Goal: Transaction & Acquisition: Download file/media

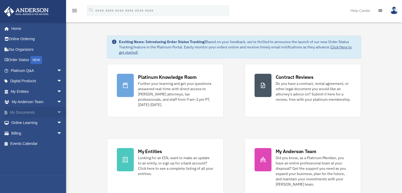
click at [57, 112] on span "arrow_drop_down" at bounding box center [62, 112] width 11 height 11
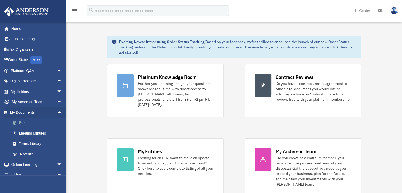
click at [20, 122] on link "Box" at bounding box center [38, 122] width 63 height 11
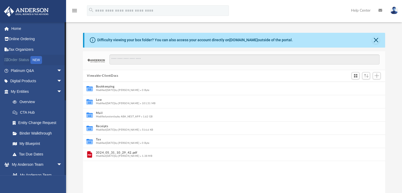
scroll to position [4, 4]
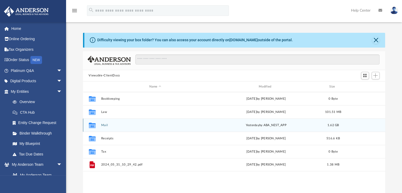
click at [105, 124] on button "Mail" at bounding box center [155, 124] width 108 height 3
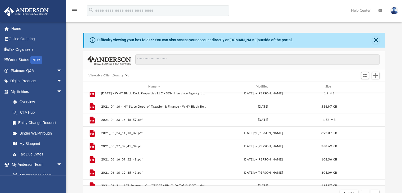
scroll to position [0, 0]
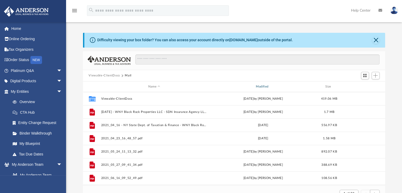
click at [265, 85] on div "Modified" at bounding box center [262, 86] width 106 height 5
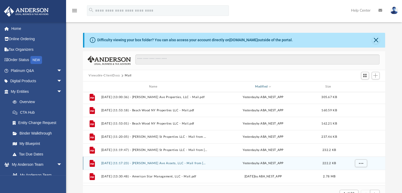
scroll to position [53, 0]
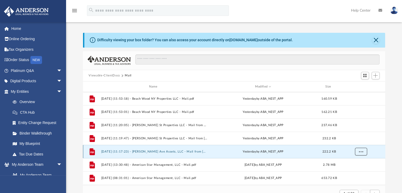
click at [357, 149] on button "More options" at bounding box center [360, 152] width 12 height 8
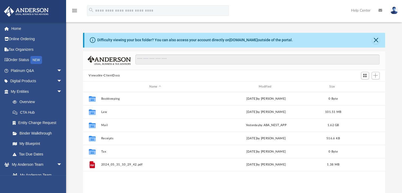
scroll to position [116, 298]
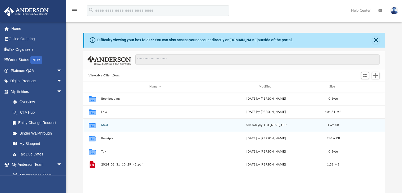
click at [255, 126] on span "yesterday" at bounding box center [251, 125] width 13 height 3
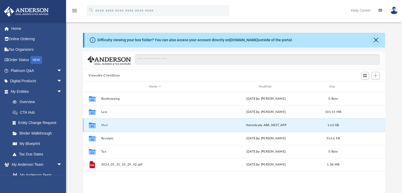
click at [103, 126] on button "Mail" at bounding box center [155, 124] width 108 height 3
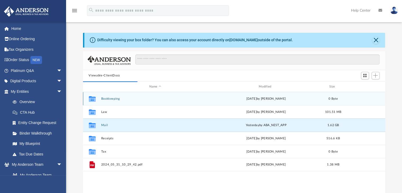
scroll to position [100, 298]
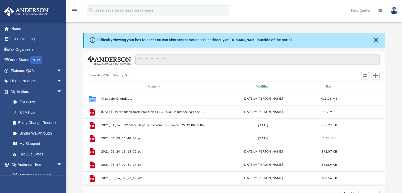
click at [265, 86] on div "Modified" at bounding box center [262, 86] width 106 height 5
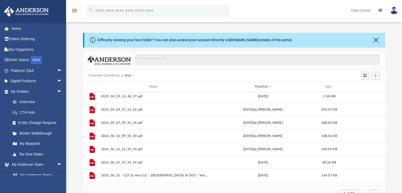
scroll to position [0, 0]
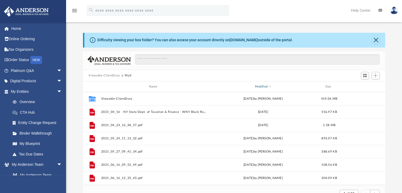
click at [267, 87] on div "Modified" at bounding box center [262, 86] width 106 height 5
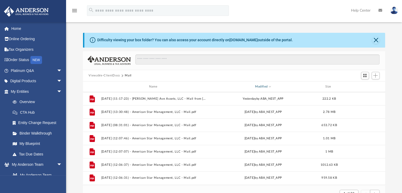
scroll to position [53, 0]
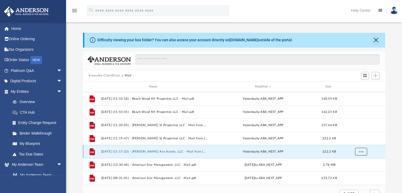
click at [363, 150] on button "More options" at bounding box center [360, 152] width 12 height 8
click at [361, 151] on span "More options" at bounding box center [360, 151] width 4 height 3
click at [359, 151] on span "More options" at bounding box center [360, 151] width 4 height 3
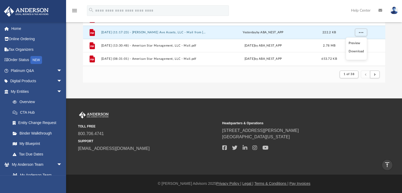
scroll to position [13, 0]
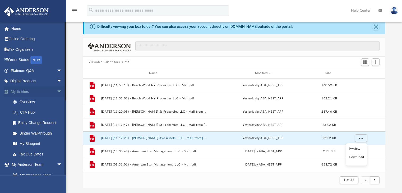
click at [57, 93] on span "arrow_drop_down" at bounding box center [62, 91] width 11 height 11
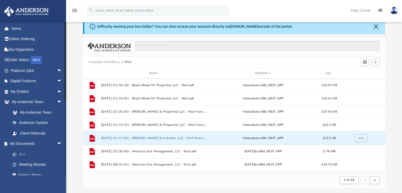
click at [23, 153] on link "Box" at bounding box center [38, 154] width 63 height 11
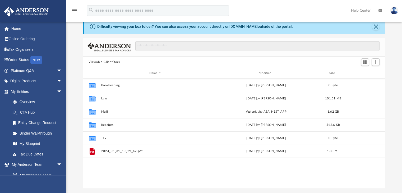
scroll to position [4, 4]
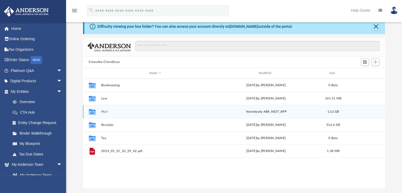
click at [109, 110] on button "Mail" at bounding box center [155, 111] width 108 height 3
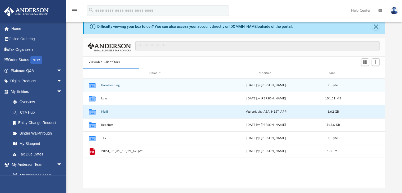
scroll to position [100, 298]
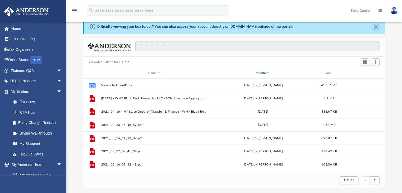
click at [267, 74] on div "Modified" at bounding box center [262, 73] width 106 height 5
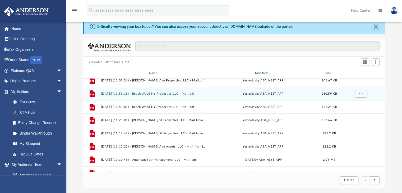
scroll to position [53, 0]
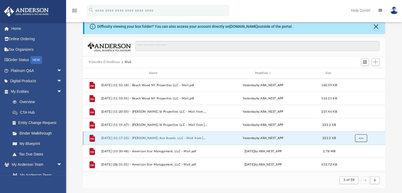
click at [360, 138] on span "More options" at bounding box center [360, 137] width 4 height 3
click at [354, 156] on li "Download" at bounding box center [355, 157] width 15 height 6
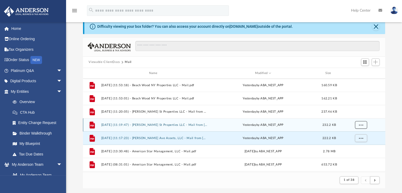
click at [365, 124] on button "More options" at bounding box center [360, 125] width 12 height 8
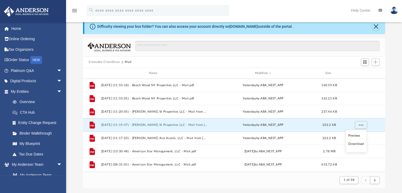
click at [353, 145] on li "Download" at bounding box center [355, 144] width 15 height 6
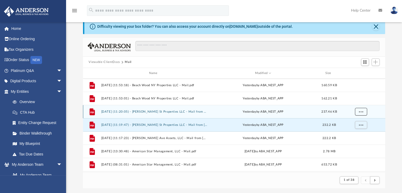
click at [361, 110] on span "More options" at bounding box center [360, 111] width 4 height 3
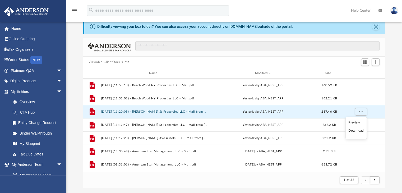
click at [357, 129] on li "Download" at bounding box center [355, 131] width 15 height 6
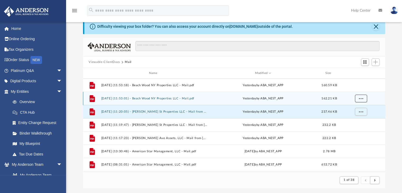
click at [360, 98] on span "More options" at bounding box center [360, 98] width 4 height 3
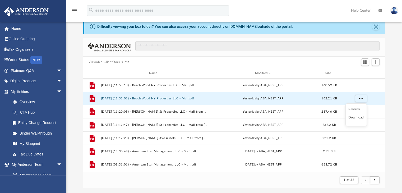
click at [353, 118] on li "Download" at bounding box center [355, 118] width 15 height 6
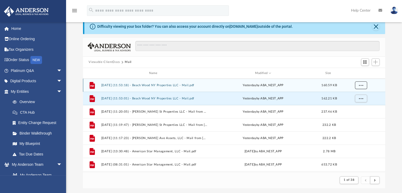
click at [360, 84] on span "More options" at bounding box center [360, 85] width 4 height 3
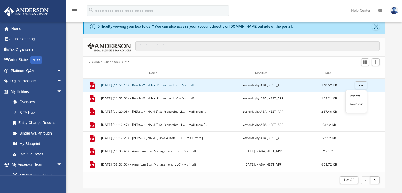
click at [355, 104] on li "Download" at bounding box center [355, 104] width 15 height 6
click at [244, 10] on div "menu search Site Menu add senthilkumar3045@gmail.com My Profile Reset Password …" at bounding box center [201, 13] width 394 height 18
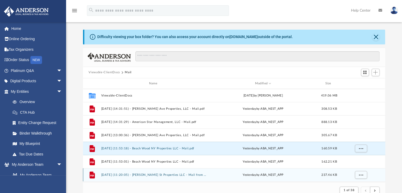
scroll to position [0, 0]
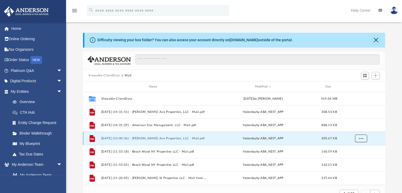
click at [359, 138] on span "More options" at bounding box center [360, 138] width 4 height 3
click at [357, 155] on li "Download" at bounding box center [355, 157] width 15 height 6
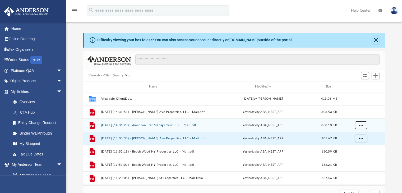
click at [360, 127] on button "More options" at bounding box center [360, 125] width 12 height 8
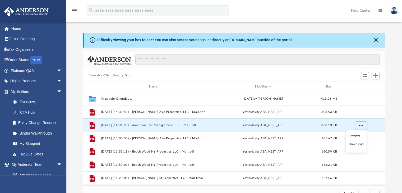
click at [357, 144] on li "Download" at bounding box center [355, 144] width 15 height 6
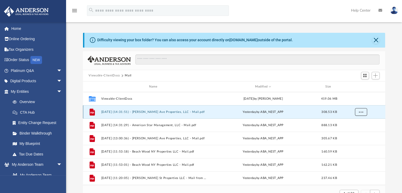
click at [360, 113] on span "More options" at bounding box center [360, 111] width 4 height 3
click at [355, 129] on li "Download" at bounding box center [355, 131] width 15 height 6
click at [376, 40] on button "Close" at bounding box center [375, 39] width 7 height 7
